Goal: Find specific page/section: Find specific page/section

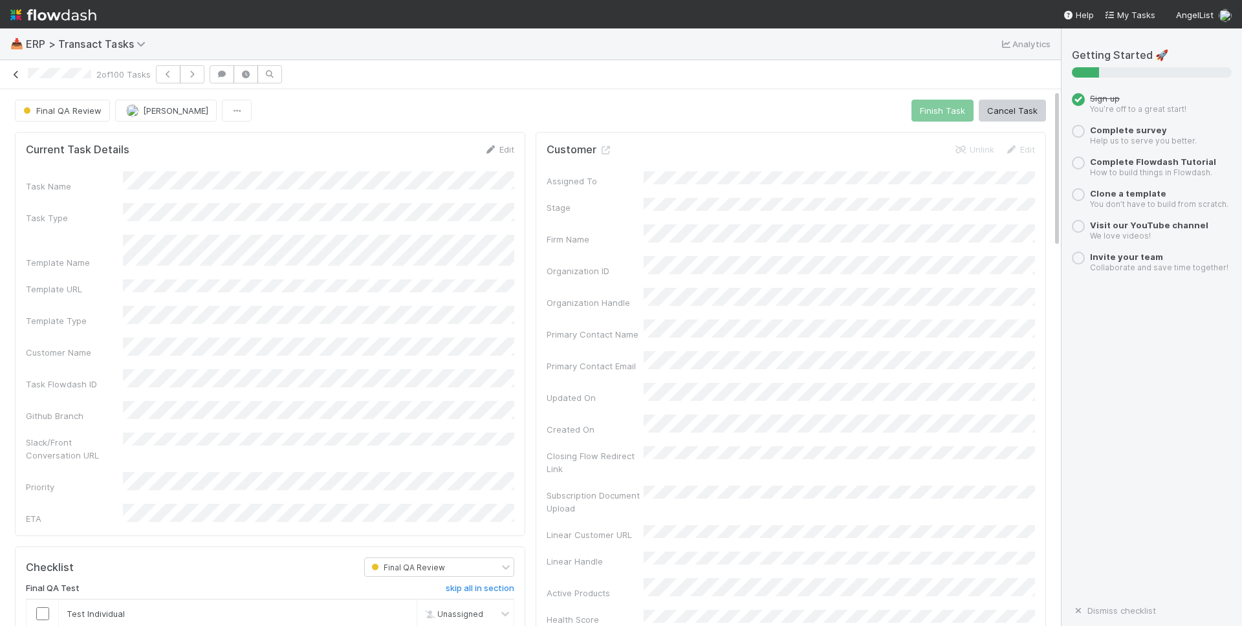
click at [17, 78] on icon at bounding box center [16, 75] width 13 height 8
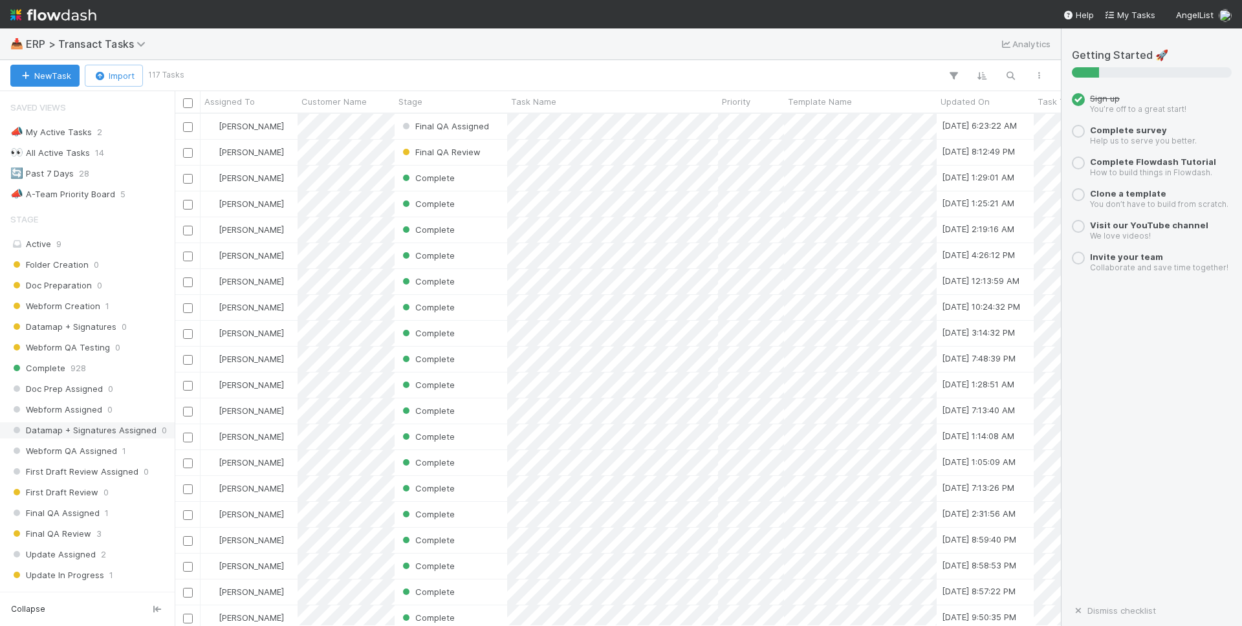
scroll to position [294, 0]
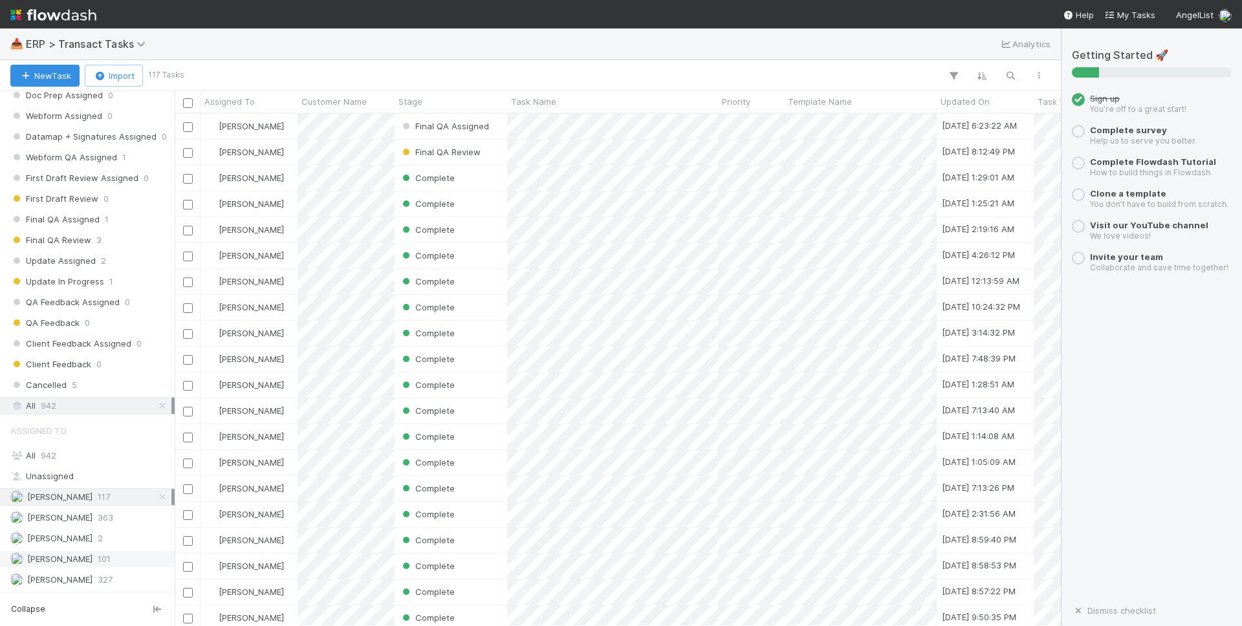
click at [65, 555] on span "[PERSON_NAME]" at bounding box center [59, 559] width 65 height 10
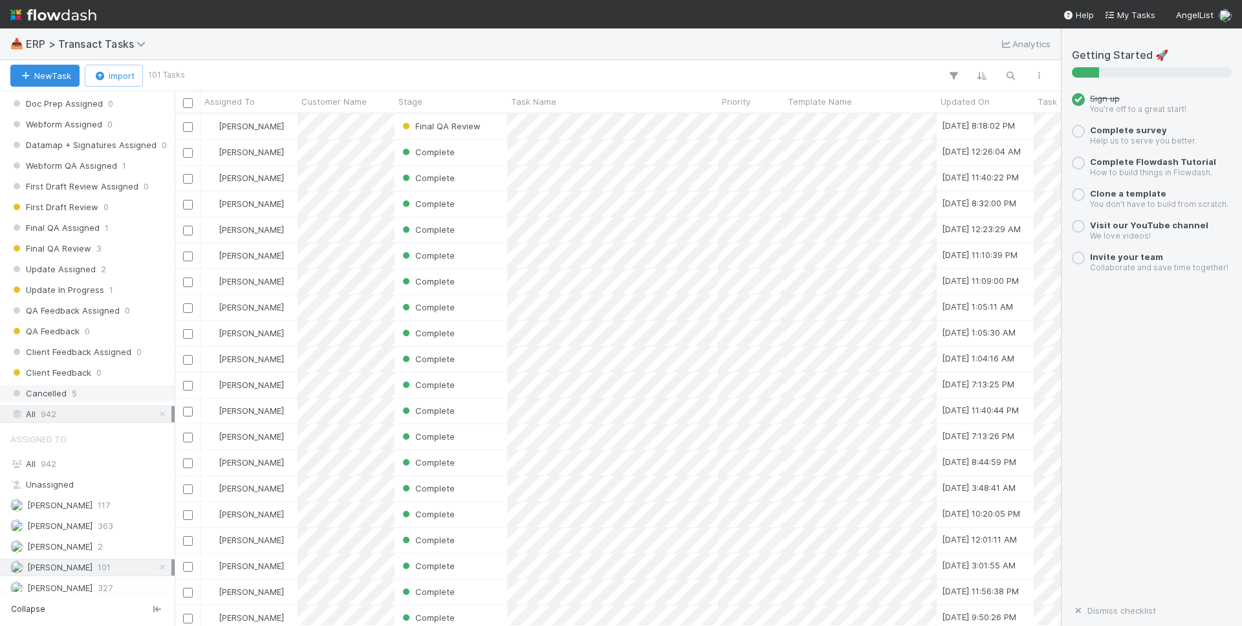
scroll to position [294, 0]
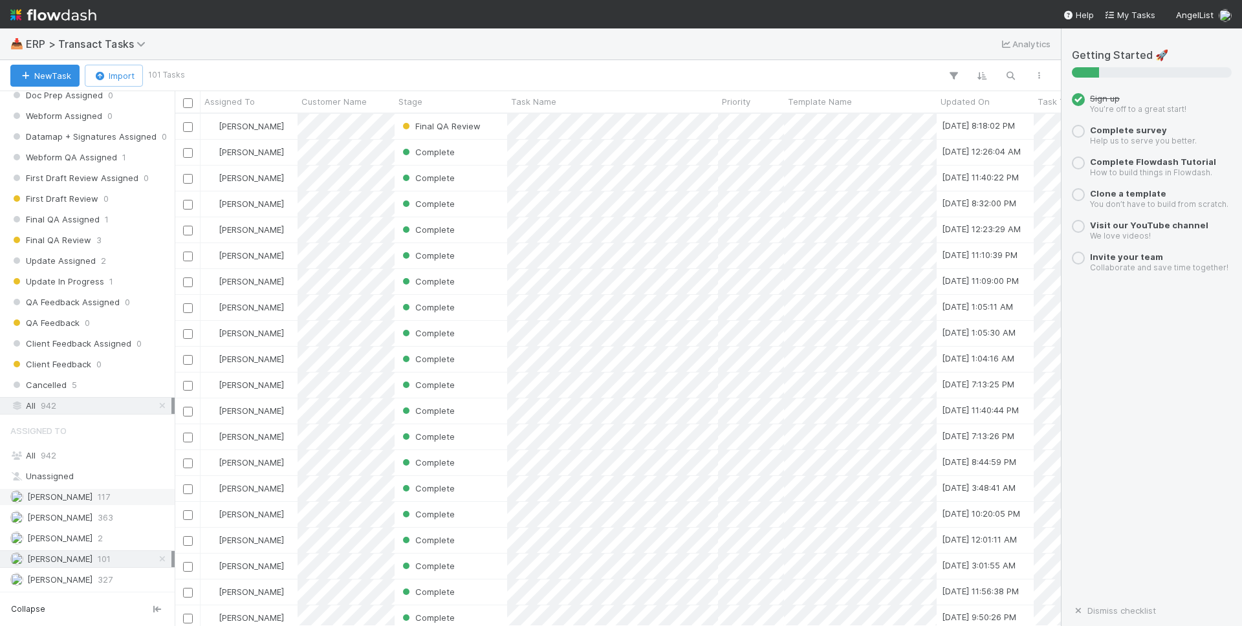
click at [82, 502] on span "[PERSON_NAME]" at bounding box center [51, 497] width 82 height 16
